Goal: Complete application form: Complete application form

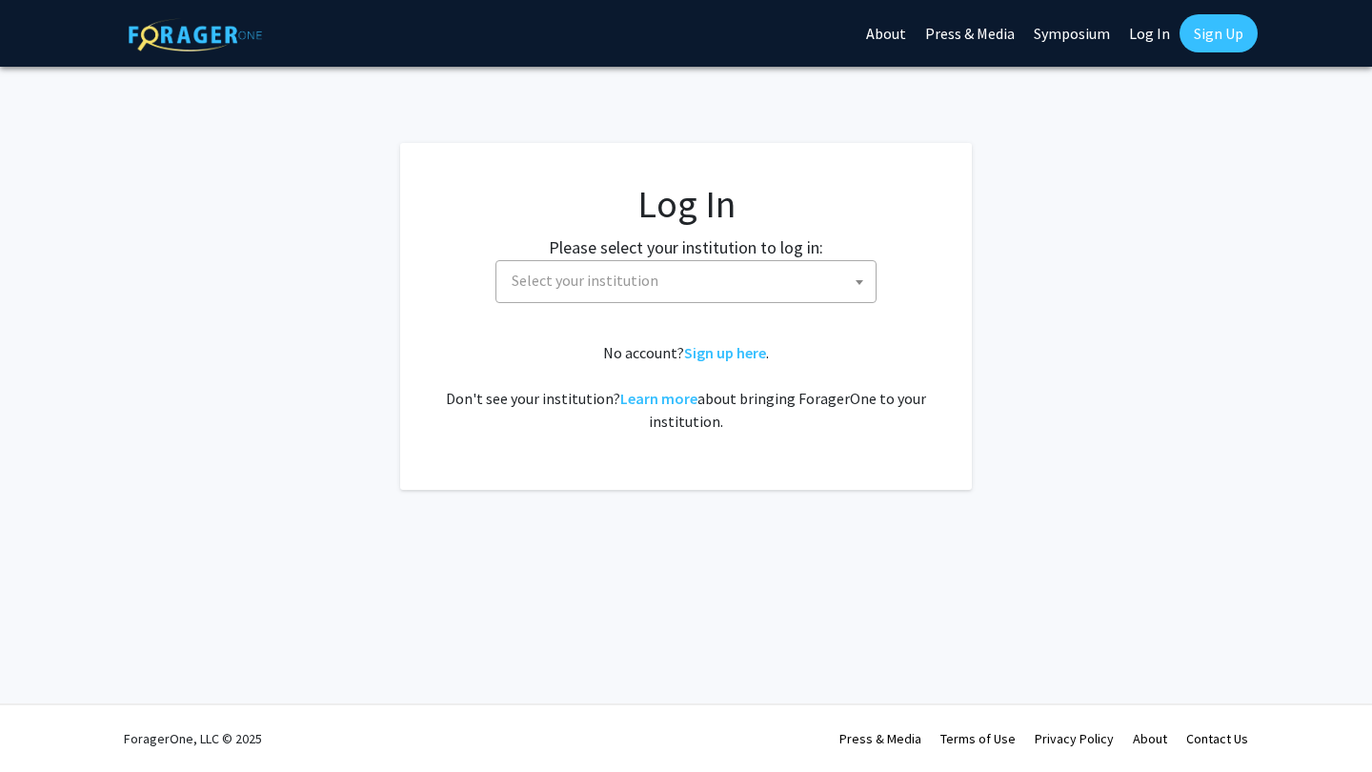
select select
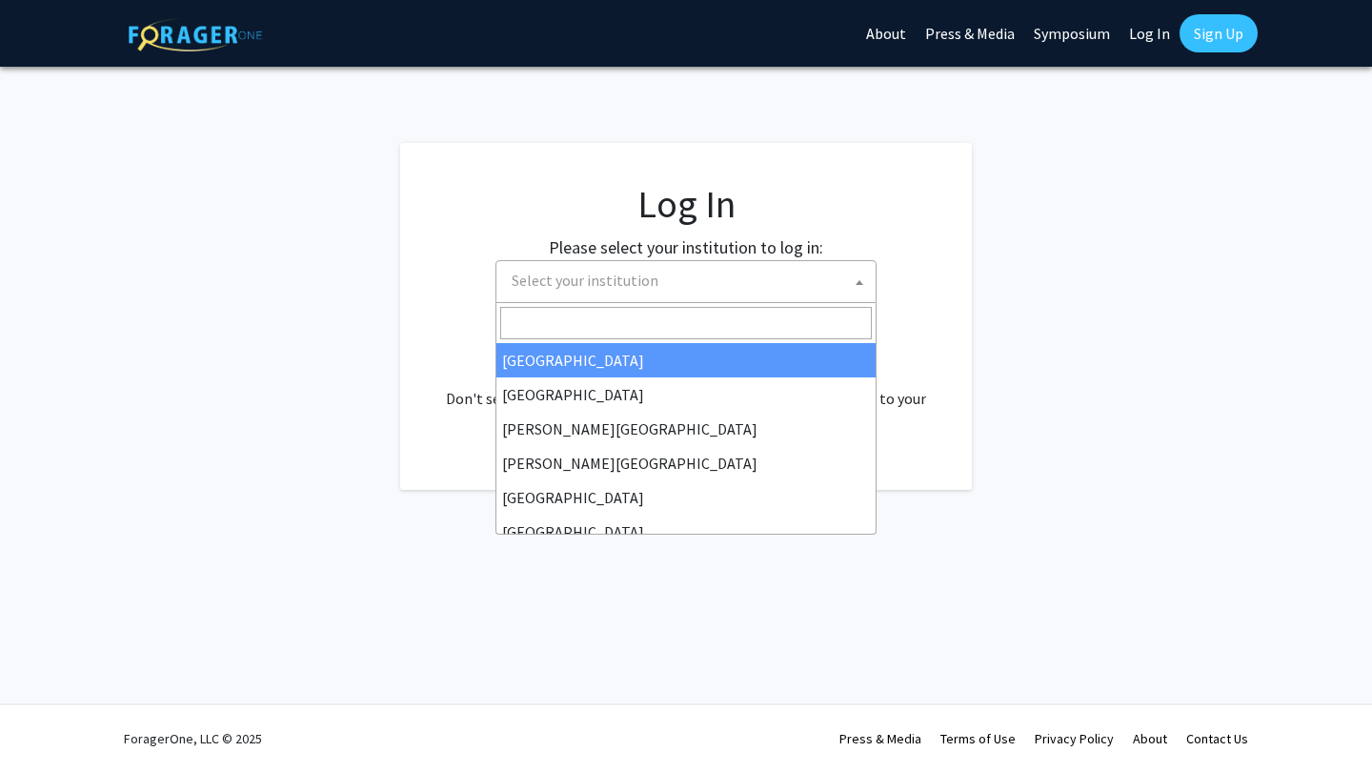
click at [697, 293] on span "Select your institution" at bounding box center [689, 280] width 371 height 39
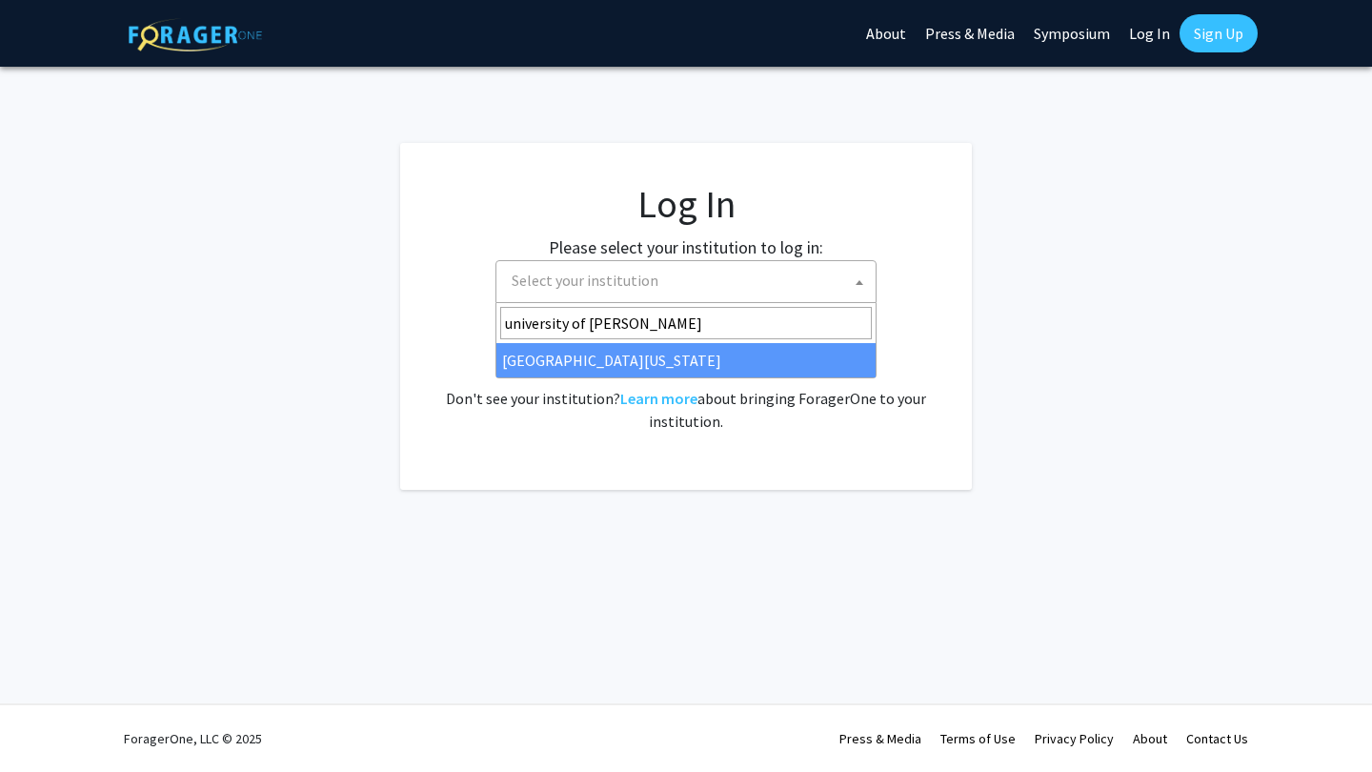
type input "university of [PERSON_NAME]"
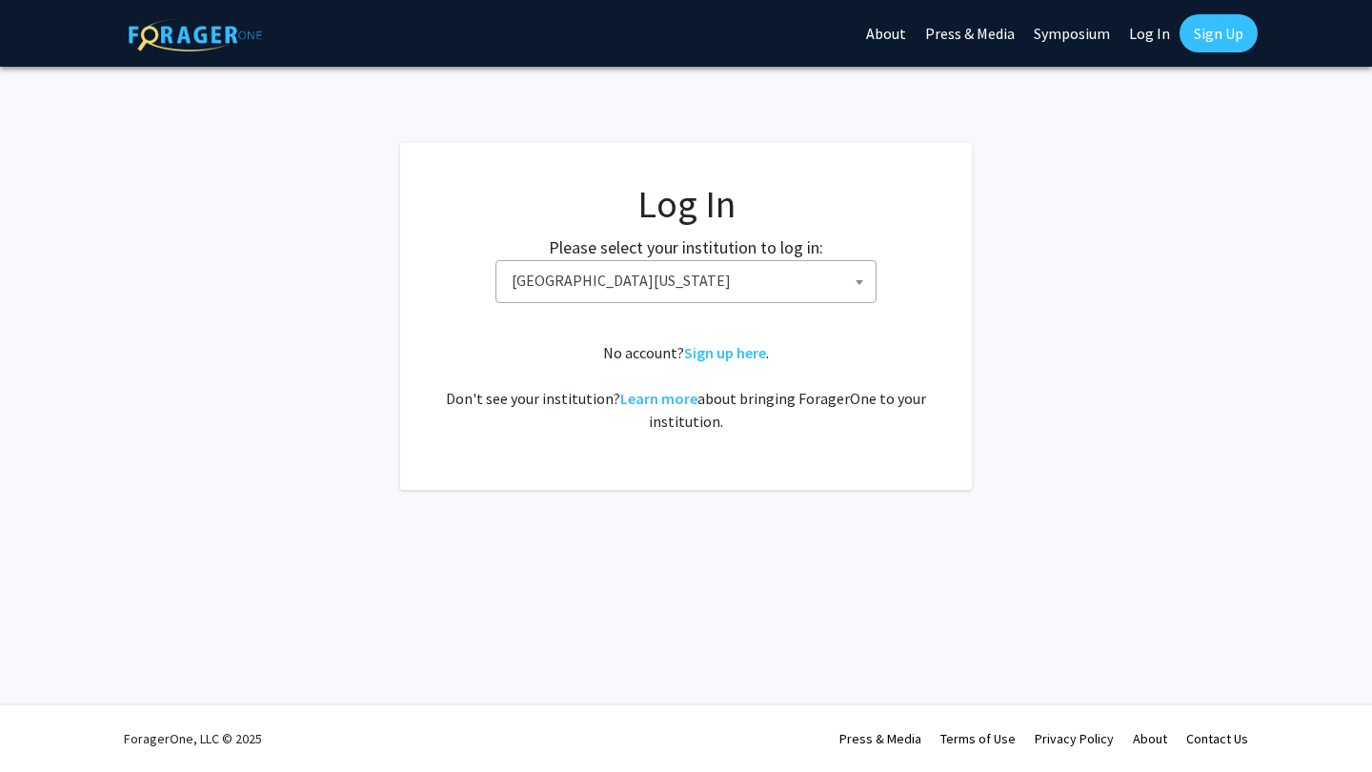
select select "13"
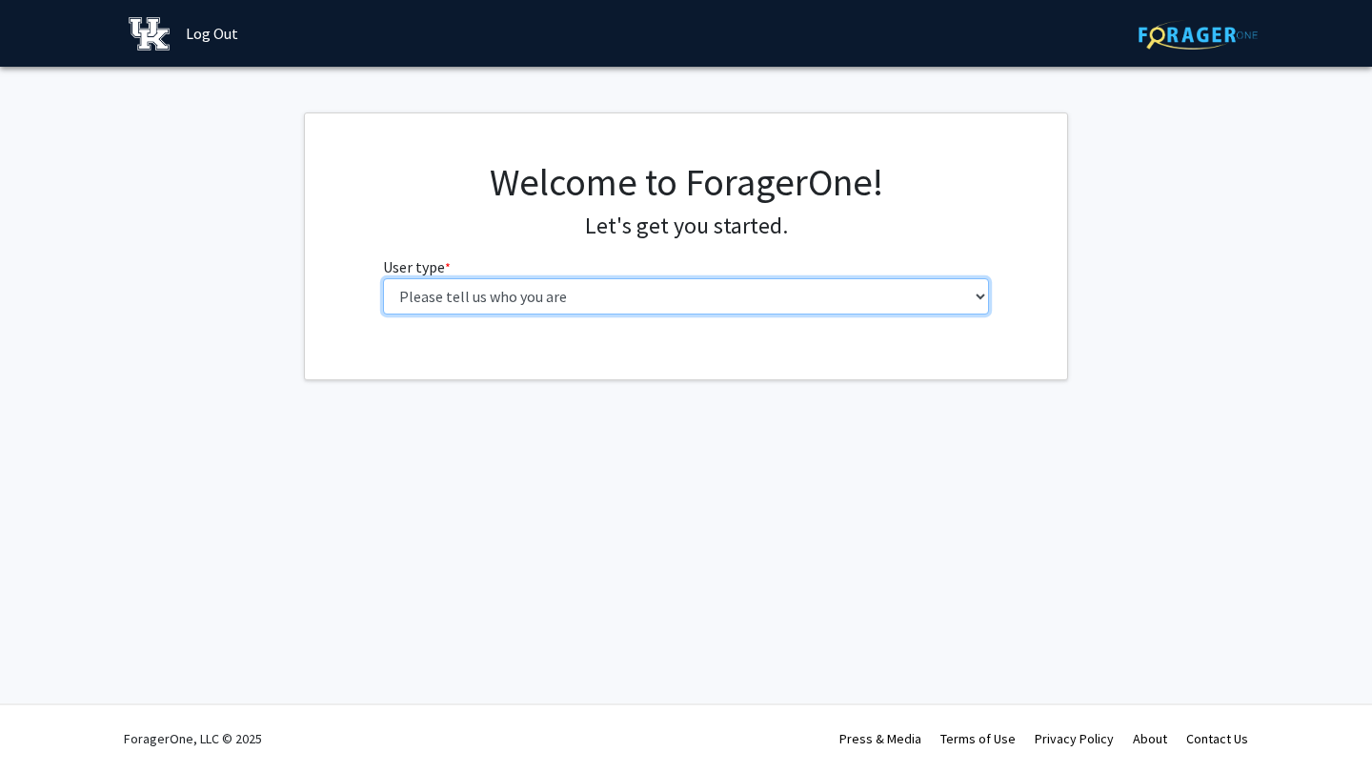
select select "1: undergrad"
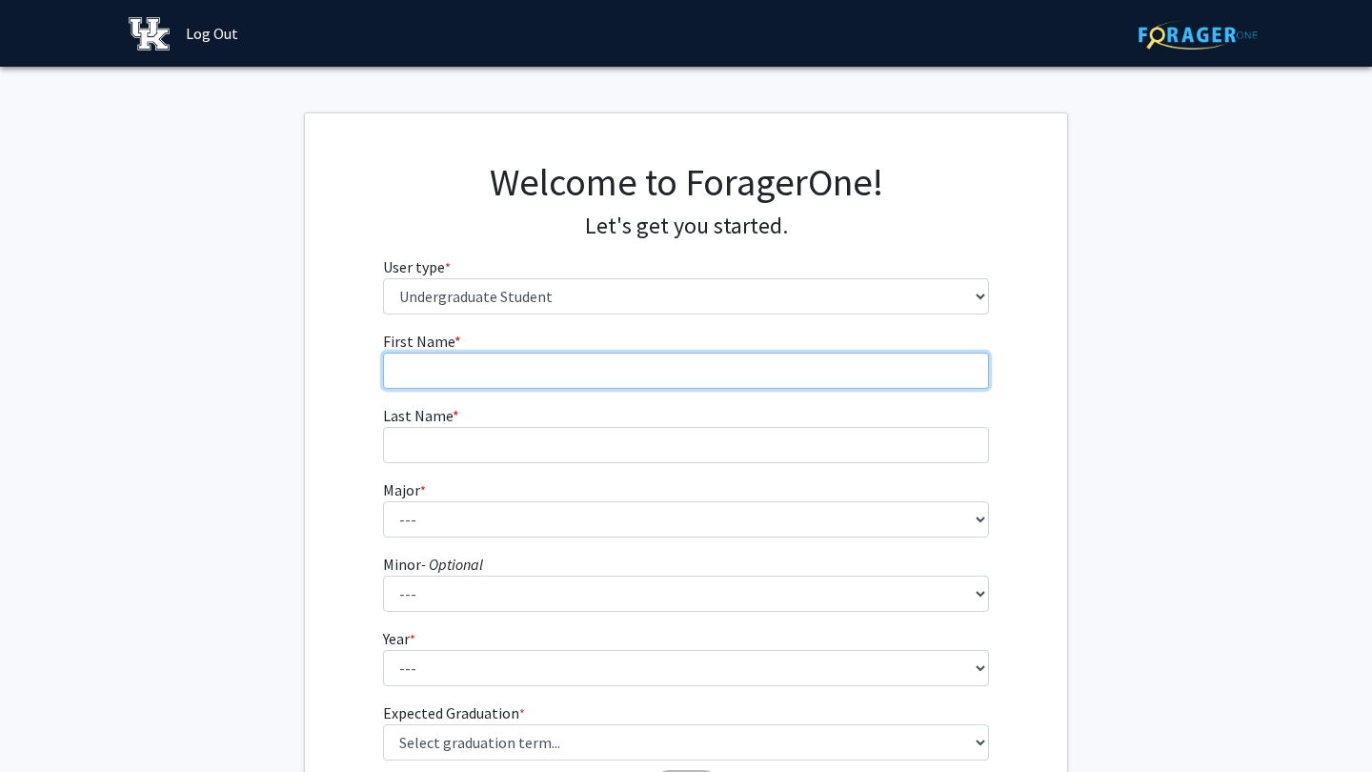
click at [603, 382] on input "First Name * required" at bounding box center [686, 370] width 607 height 36
type input "[PERSON_NAME]"
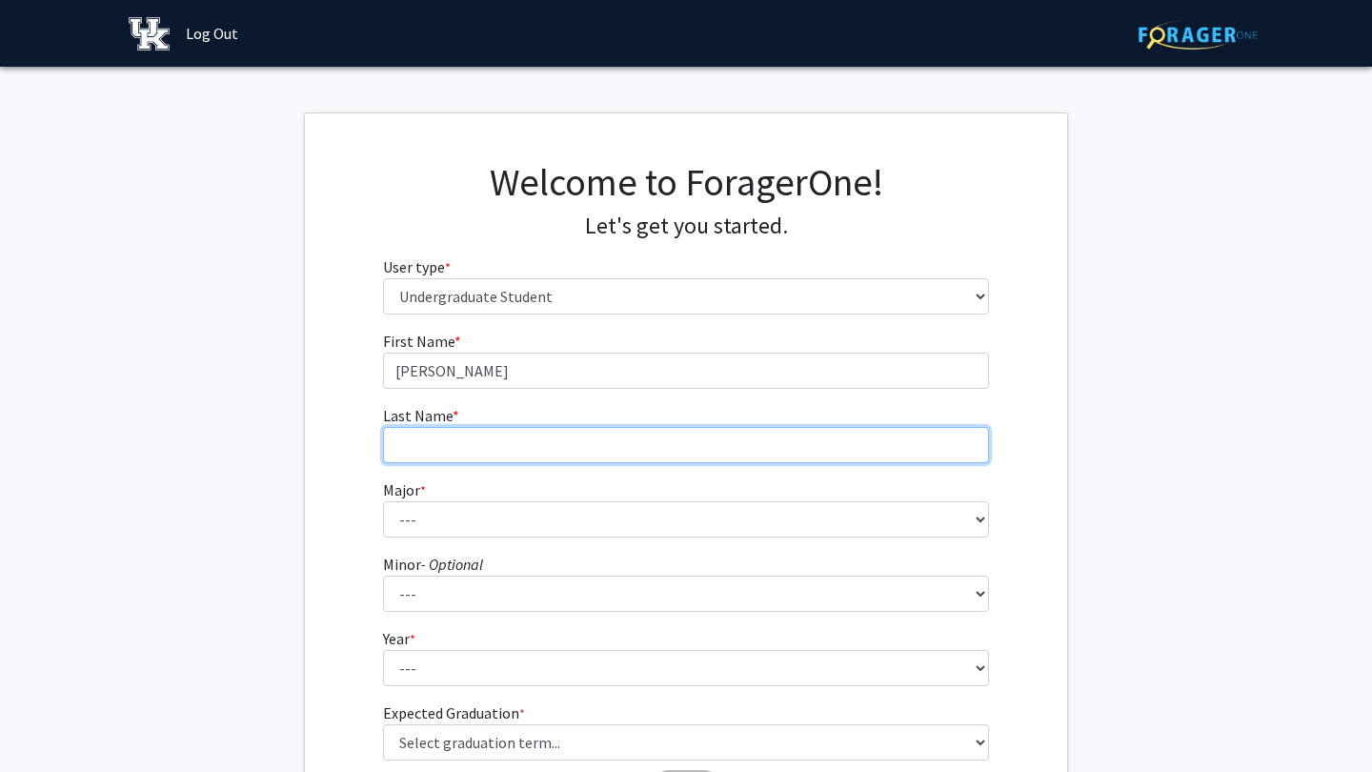
click at [580, 461] on input "Last Name * required" at bounding box center [686, 445] width 607 height 36
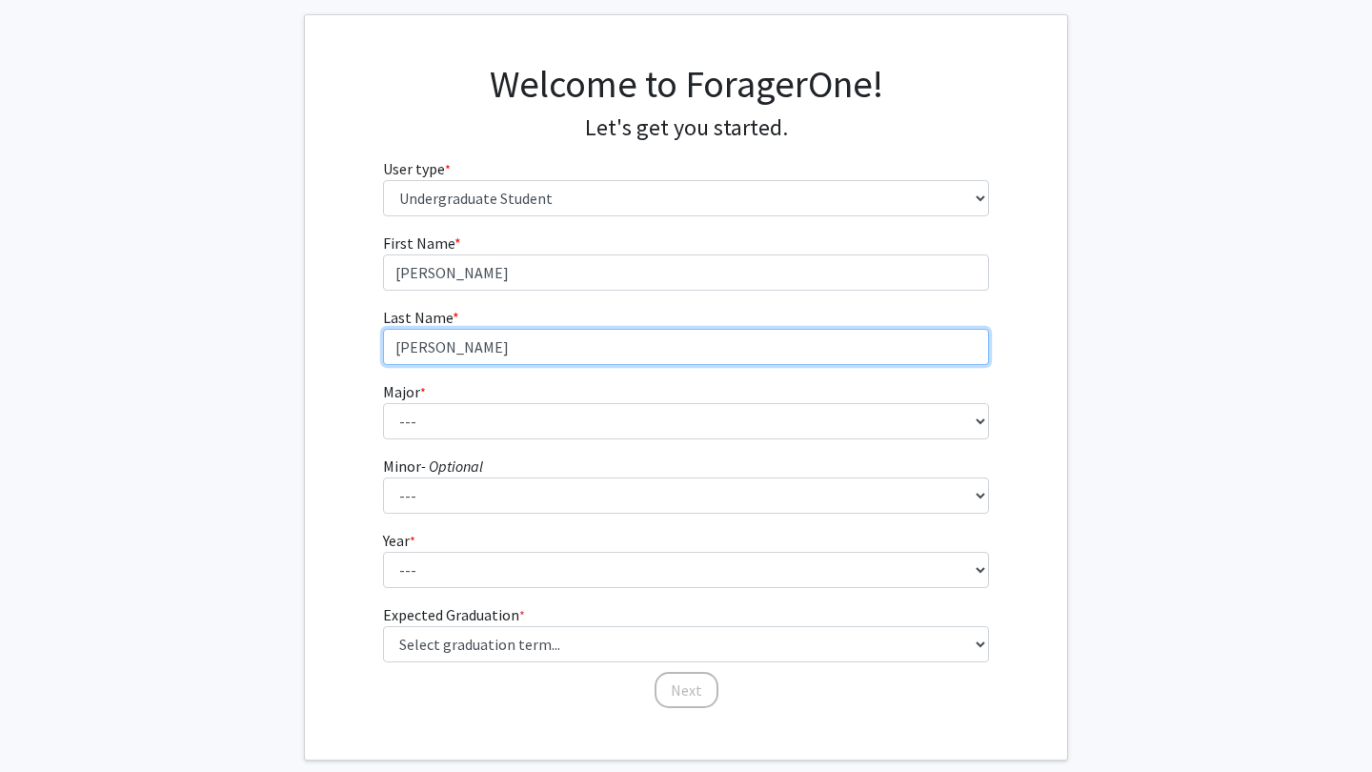
scroll to position [99, 0]
type input "[PERSON_NAME]"
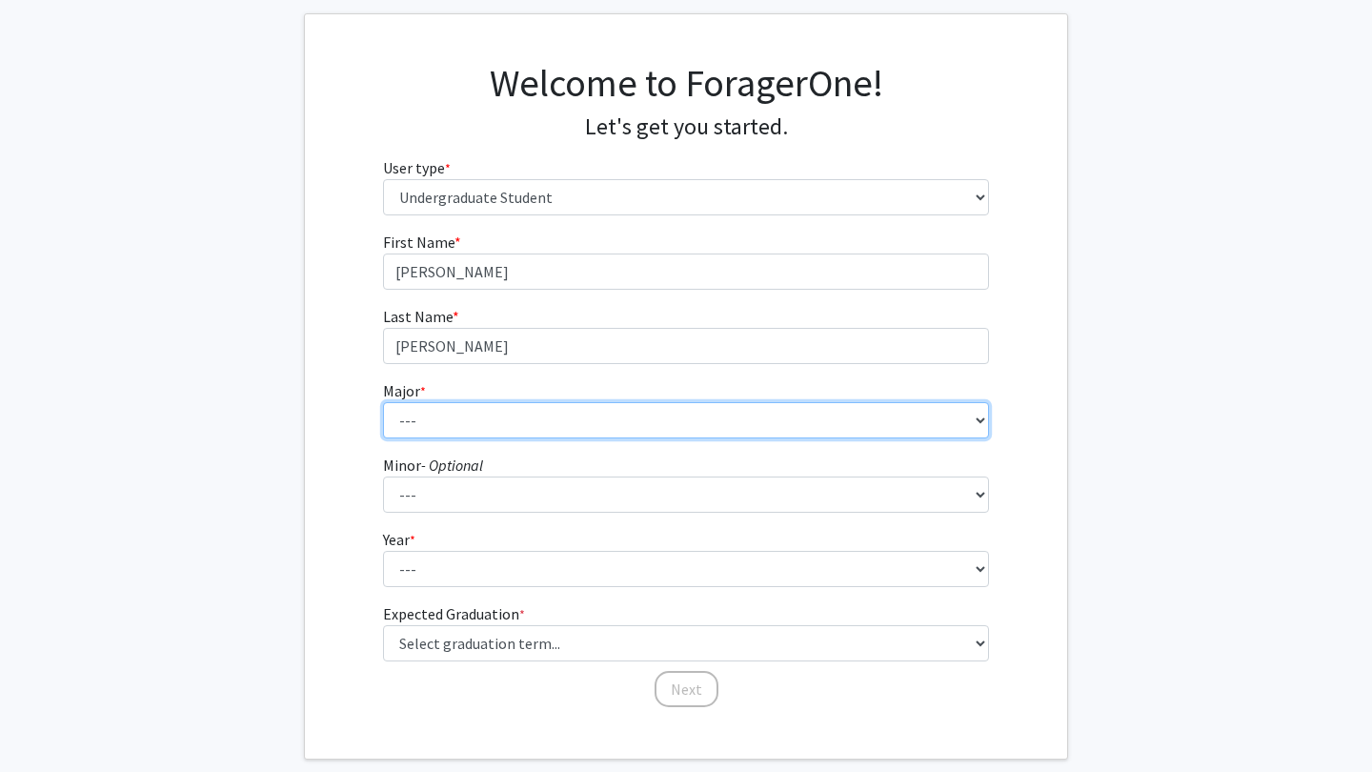
select select "16: 853"
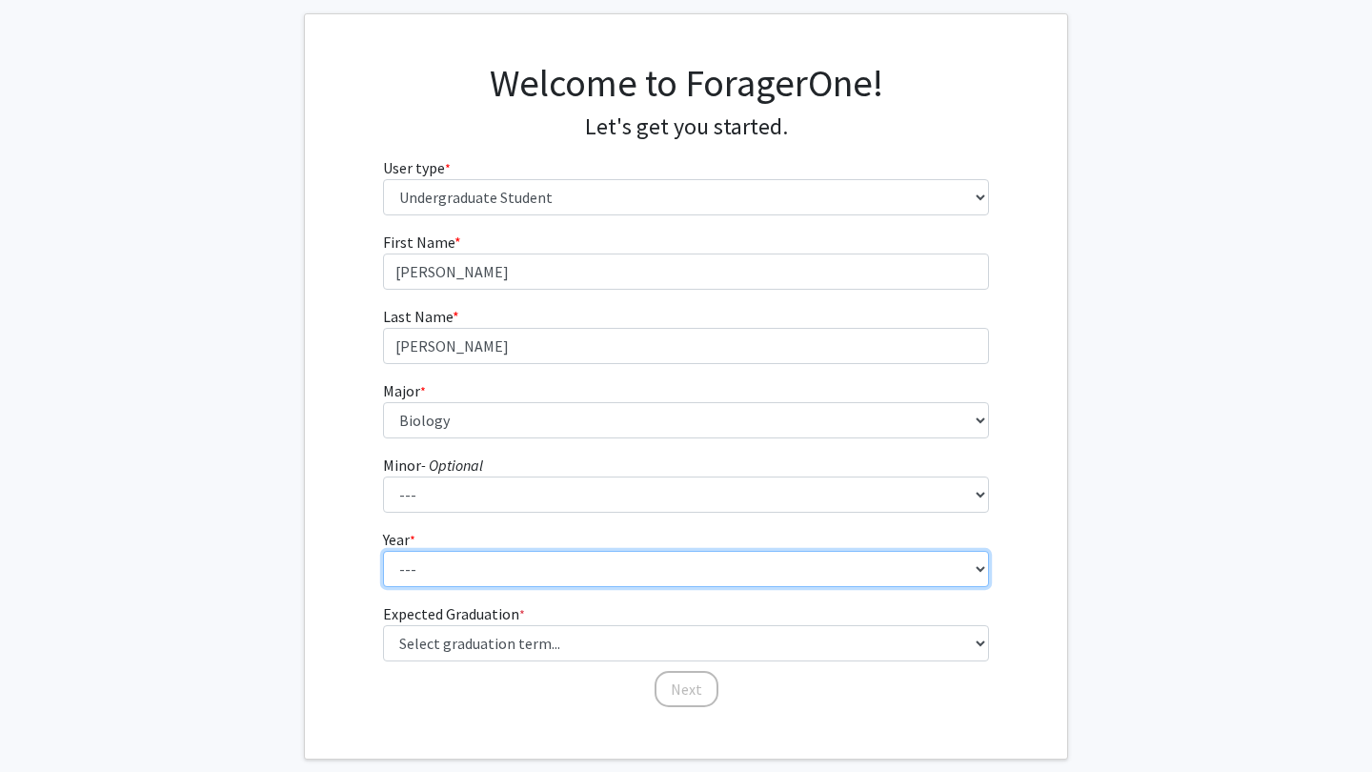
select select "3: junior"
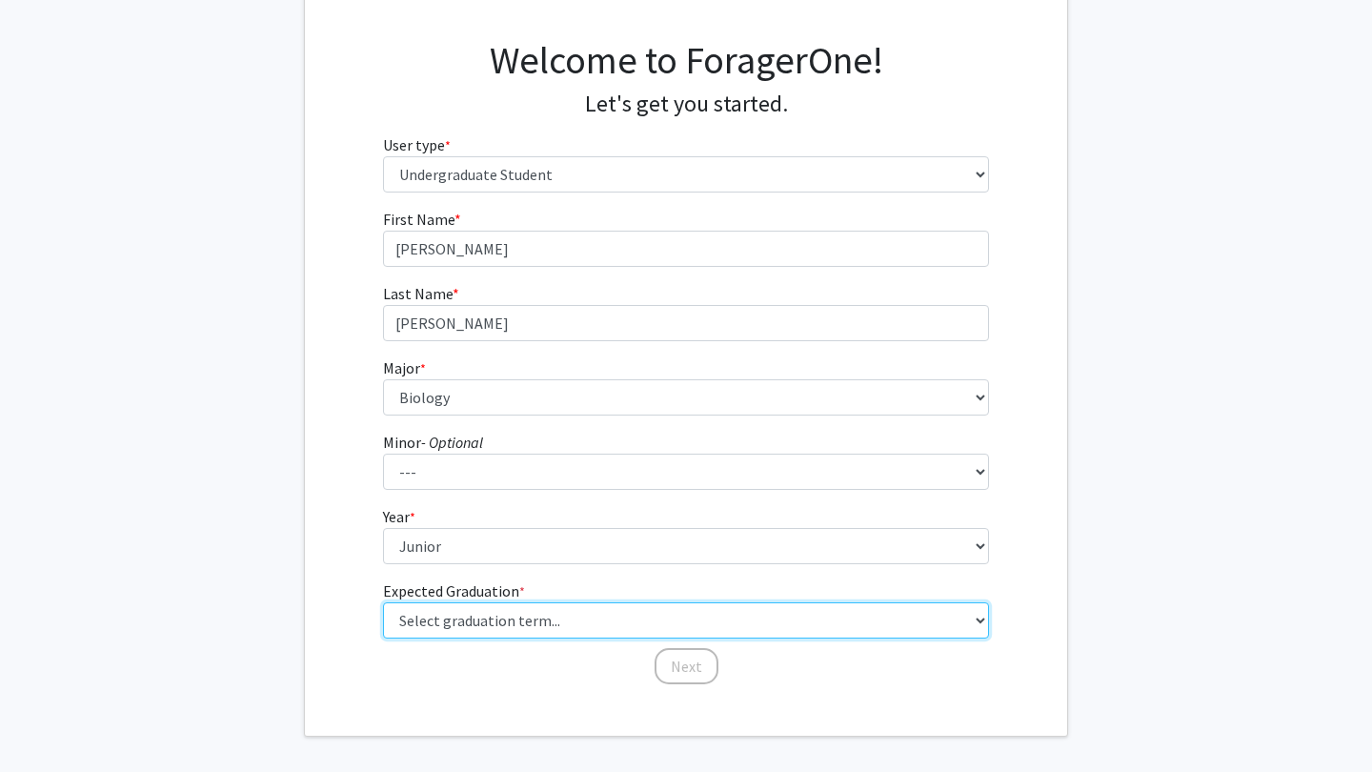
select select "9: spring_2027"
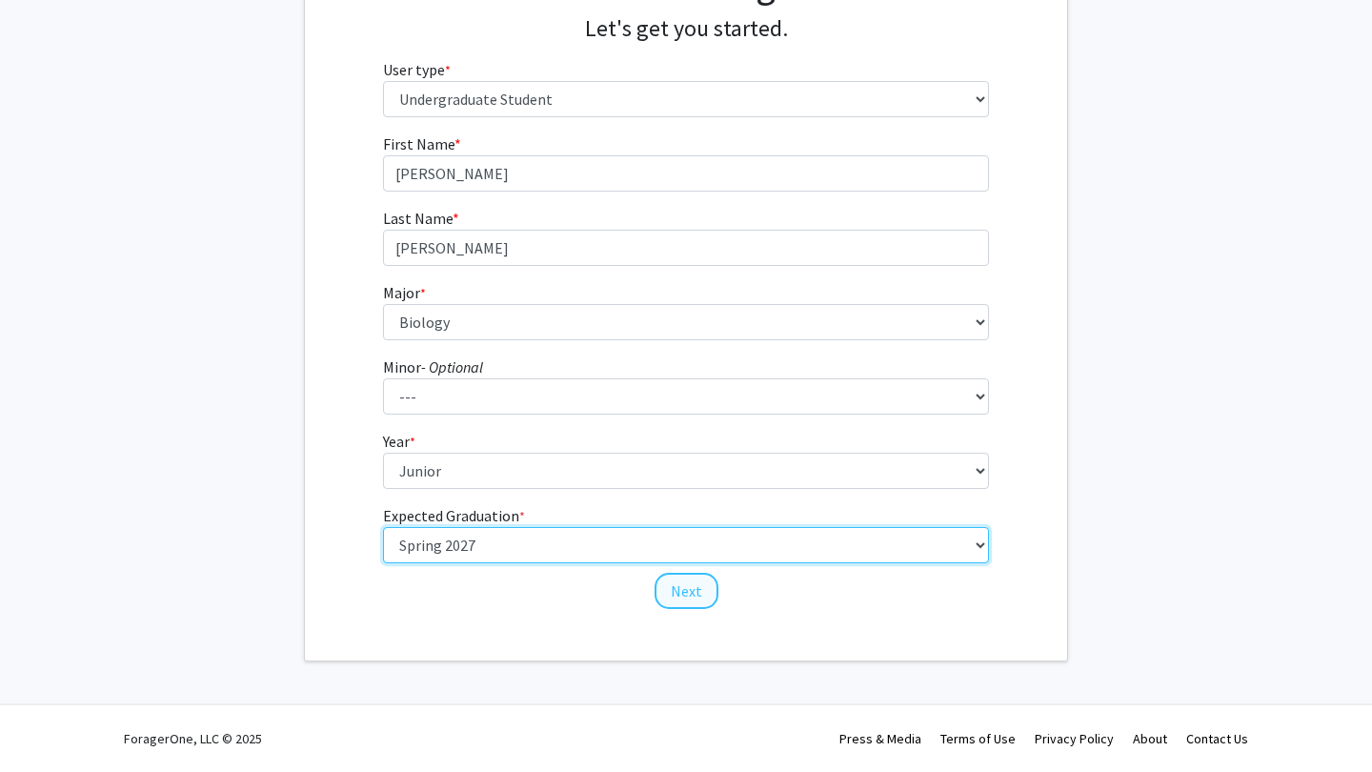
scroll to position [196, 0]
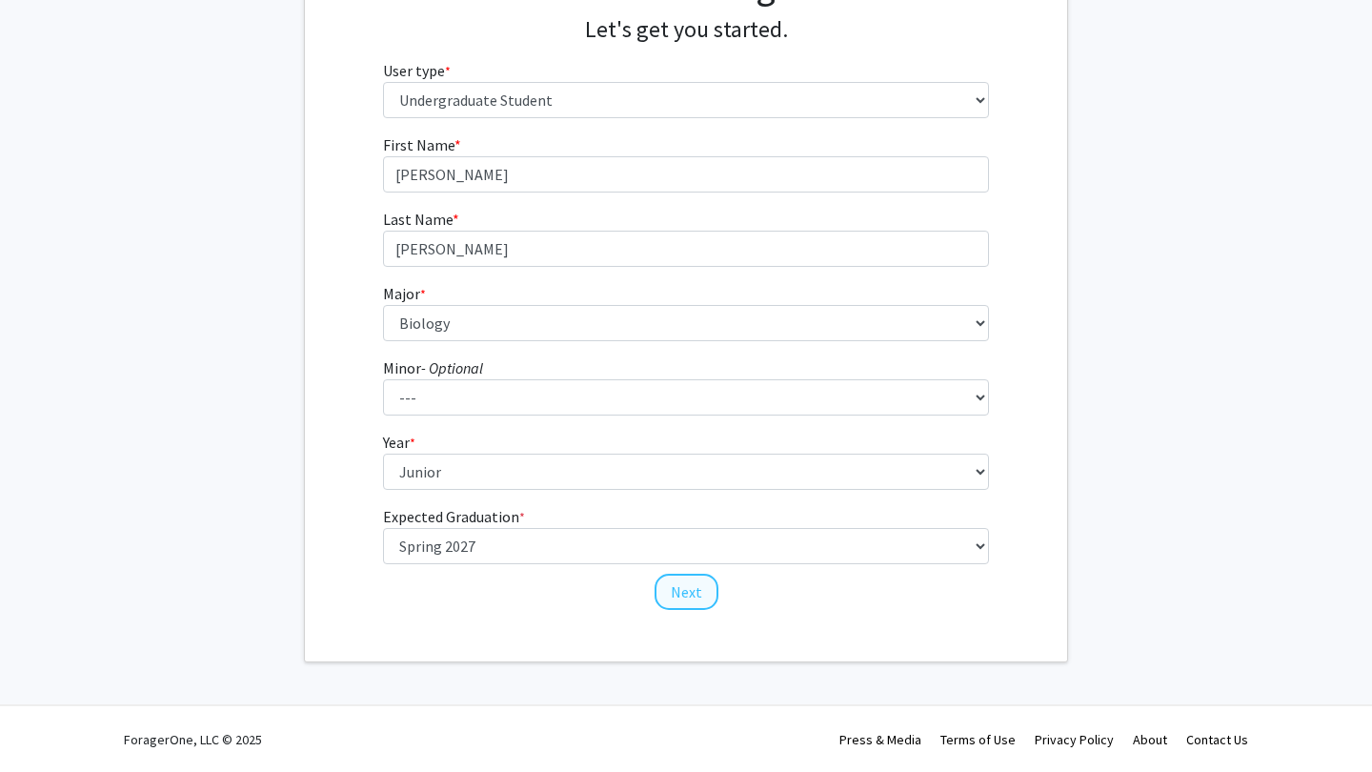
click at [682, 581] on button "Next" at bounding box center [686, 591] width 64 height 36
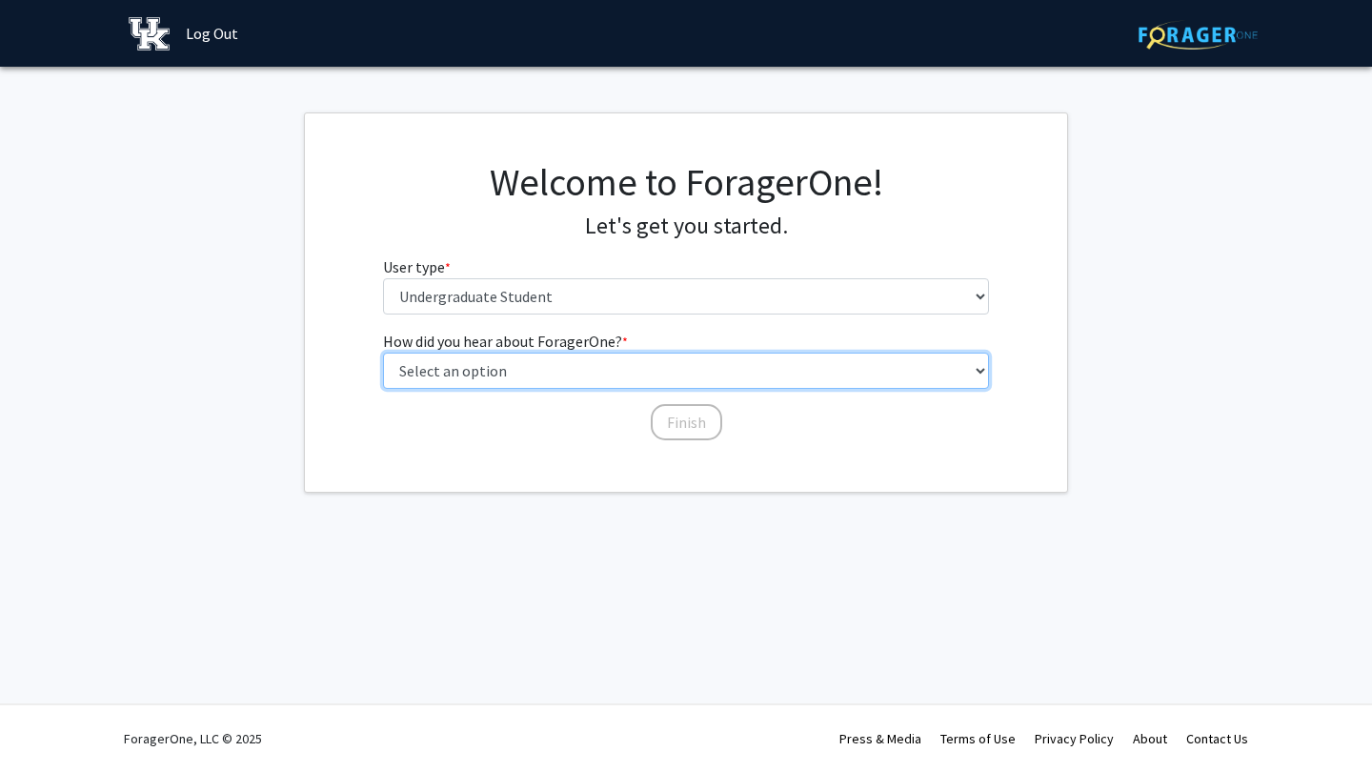
select select "1: peer_recommendation"
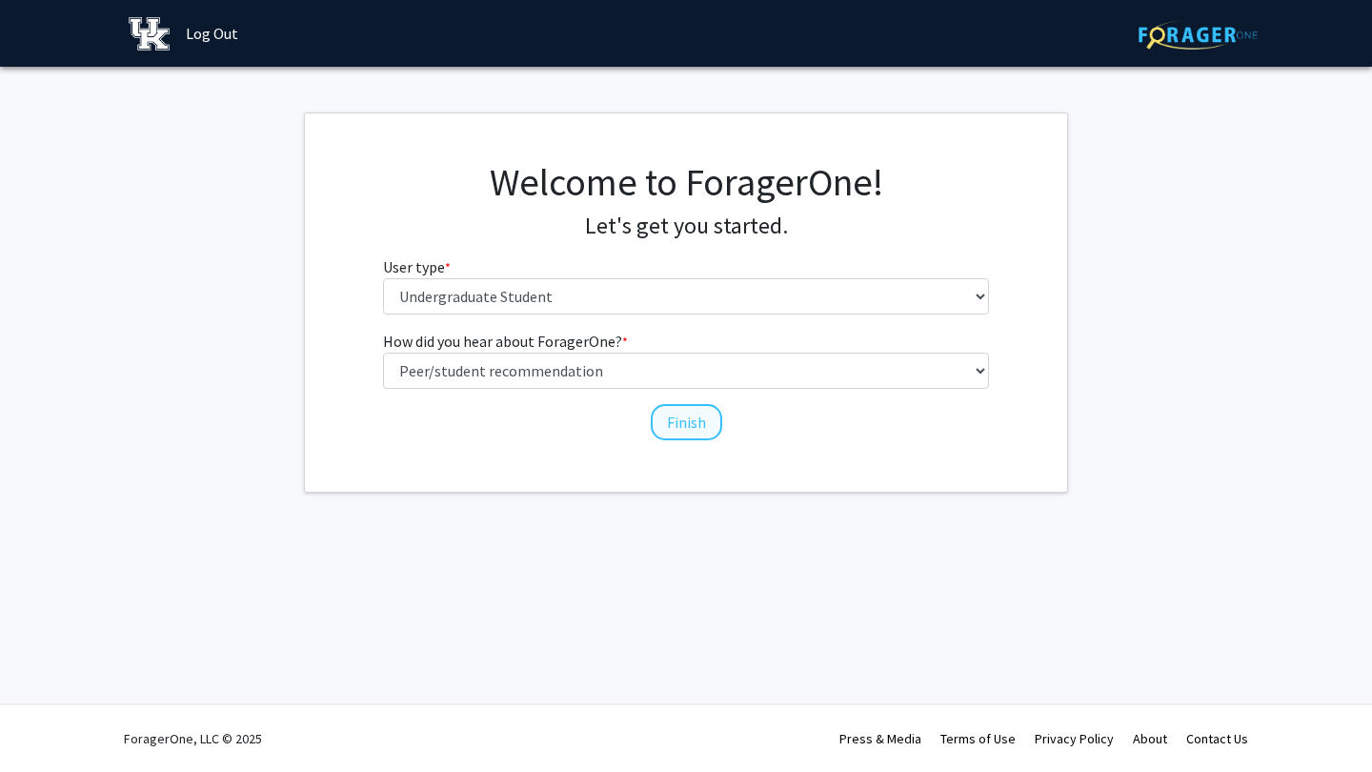
click at [671, 422] on button "Finish" at bounding box center [686, 422] width 71 height 36
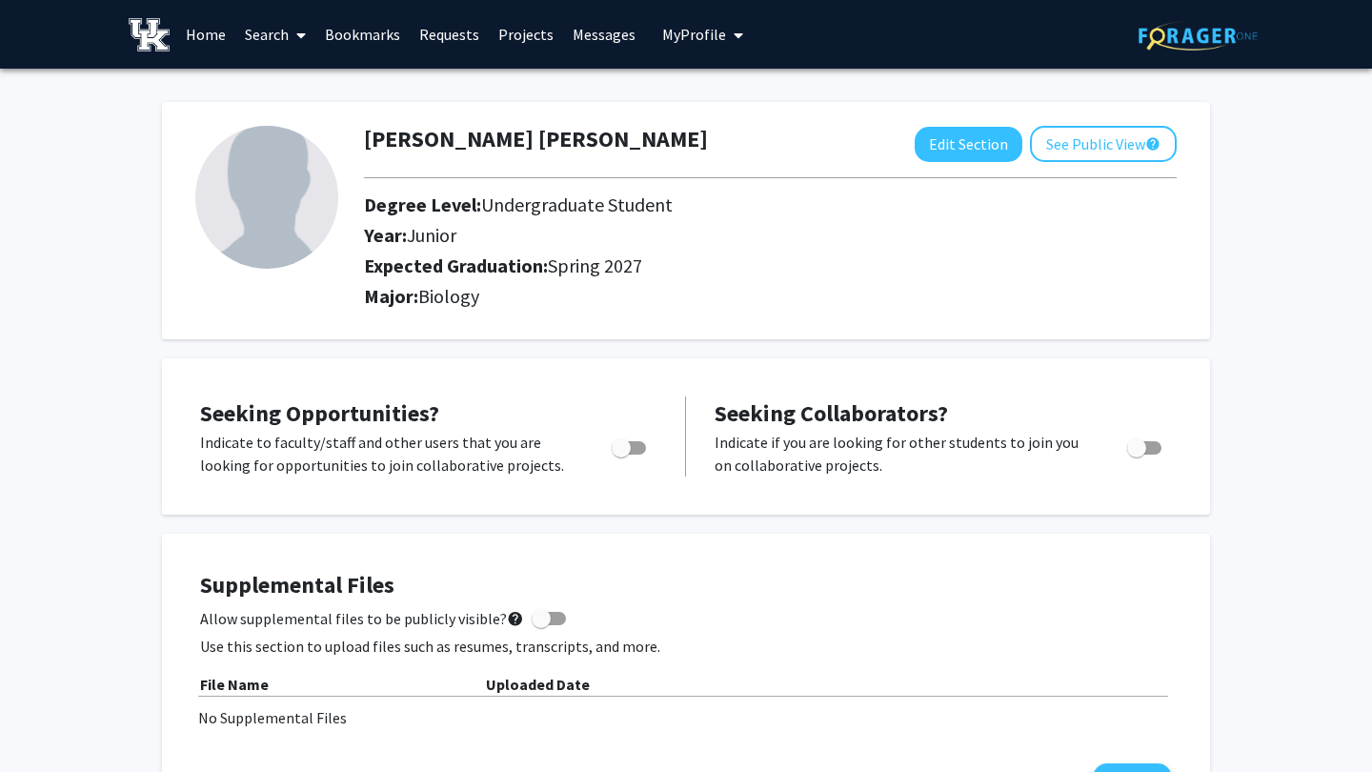
click at [291, 33] on span at bounding box center [297, 35] width 17 height 67
click at [537, 39] on link "Projects" at bounding box center [526, 34] width 74 height 67
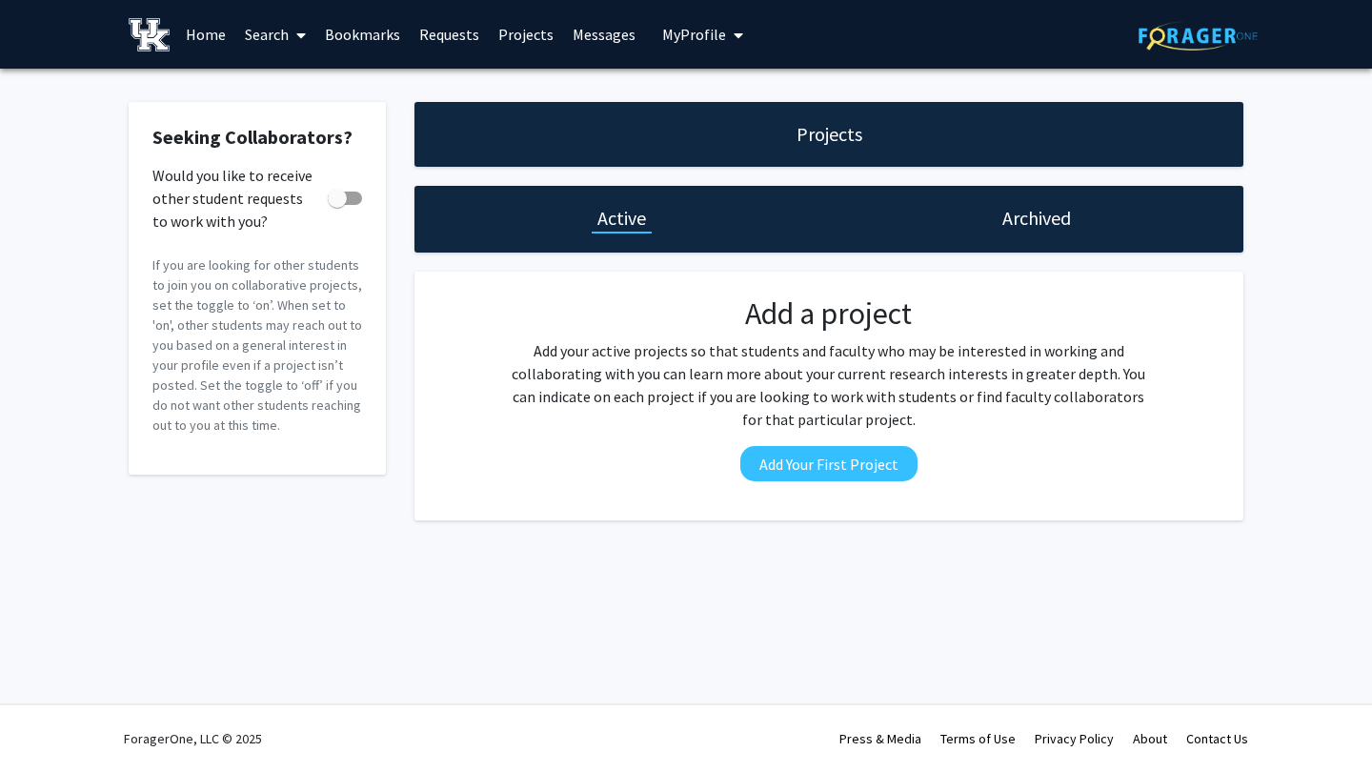
click at [679, 28] on span "My Profile" at bounding box center [694, 34] width 64 height 19
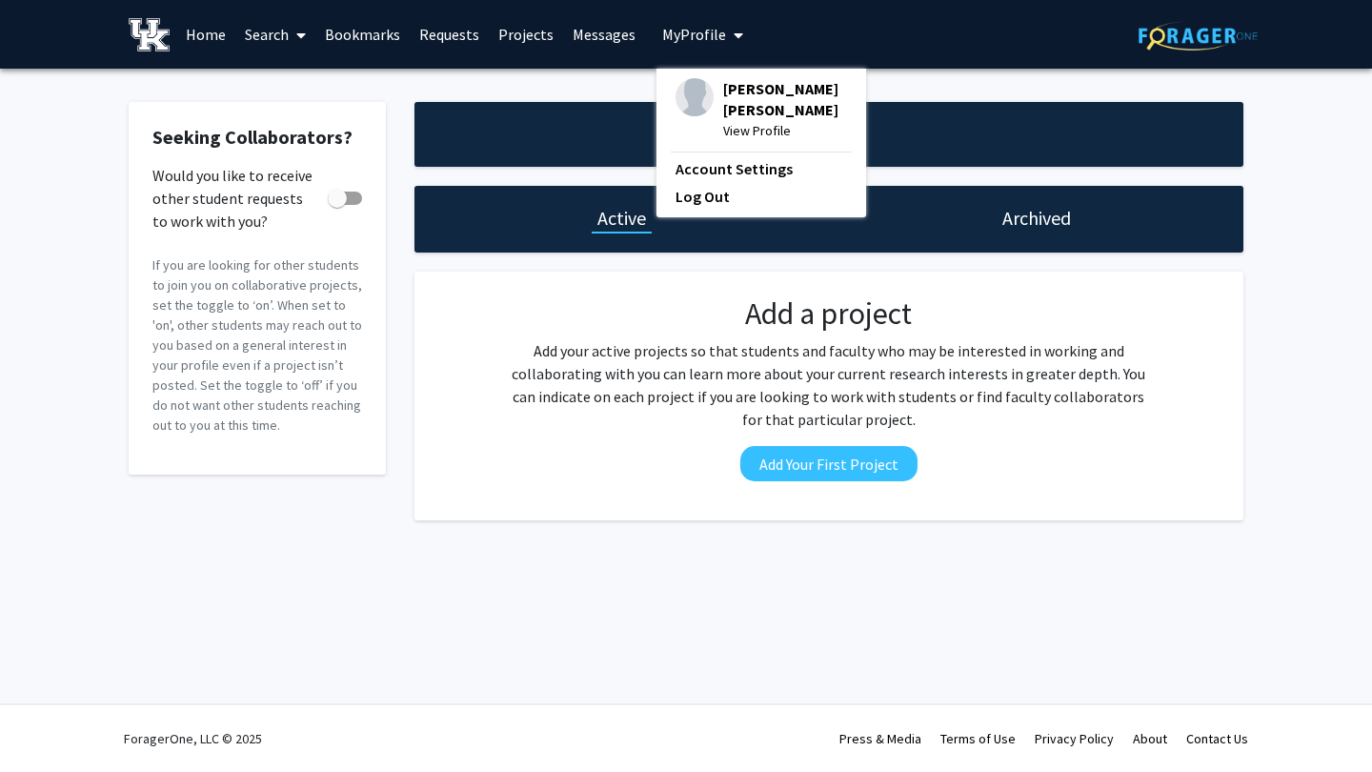
click at [206, 33] on link "Home" at bounding box center [205, 34] width 59 height 67
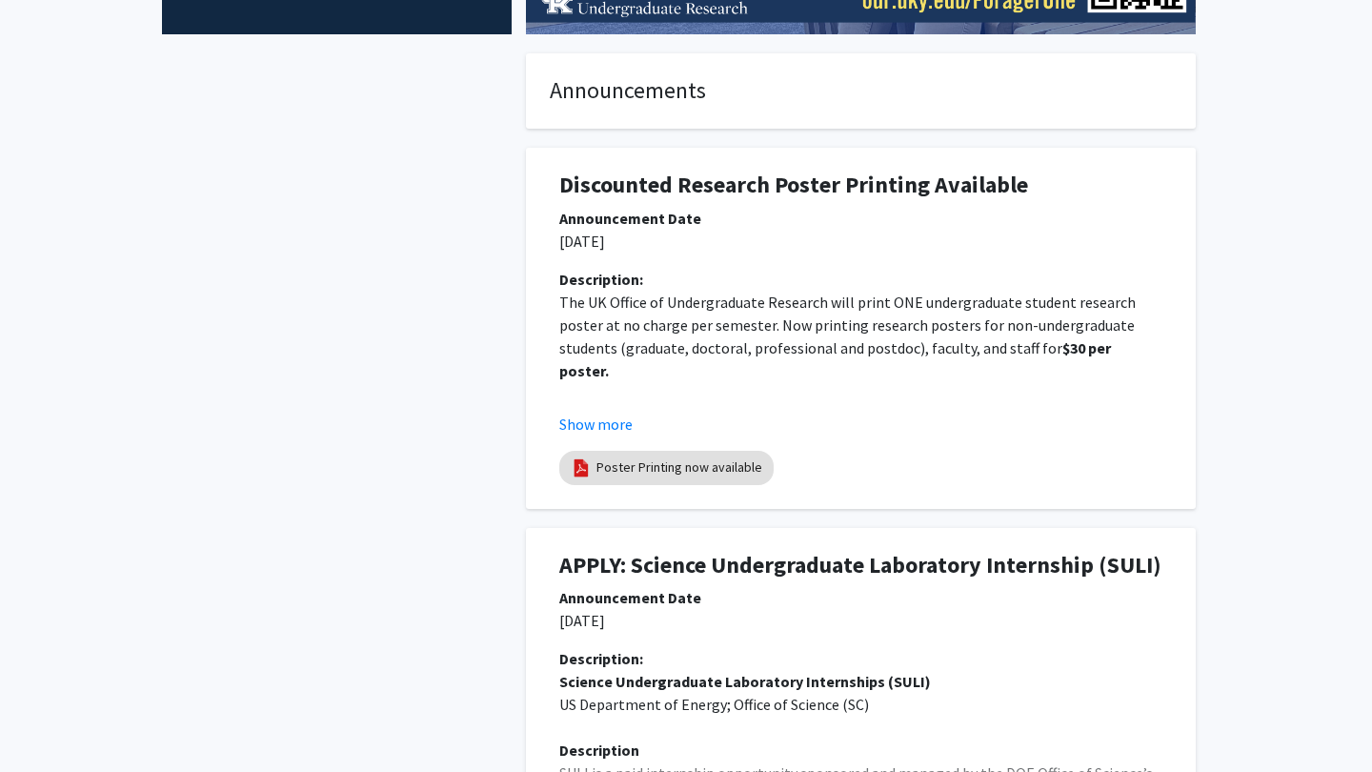
scroll to position [460, 0]
